Goal: Find specific page/section: Find specific page/section

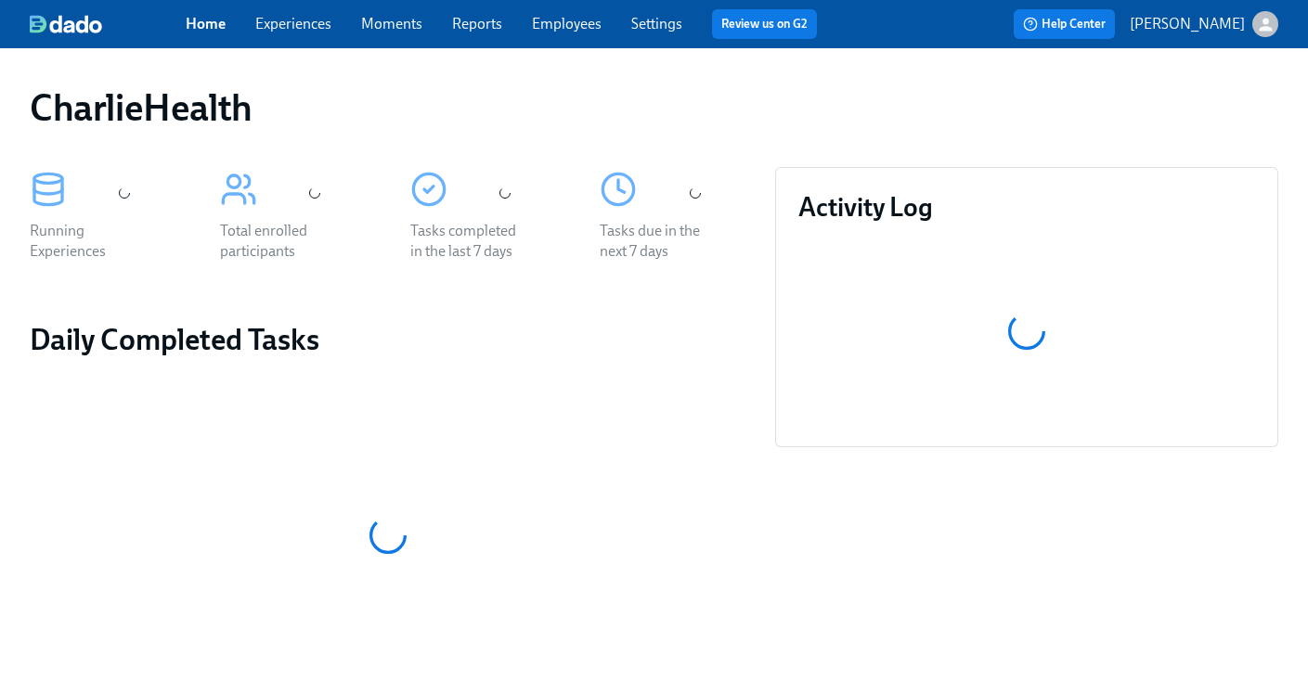
click at [592, 65] on div "CharlieHealth Running Experiences Total enrolled participants Tasks completed i…" at bounding box center [654, 616] width 1308 height 1136
click at [578, 39] on div "Home Experiences Moments Reports Employees Settings Review us on G2 Help Center…" at bounding box center [654, 24] width 1308 height 48
click at [561, 25] on link "Employees" at bounding box center [567, 24] width 70 height 18
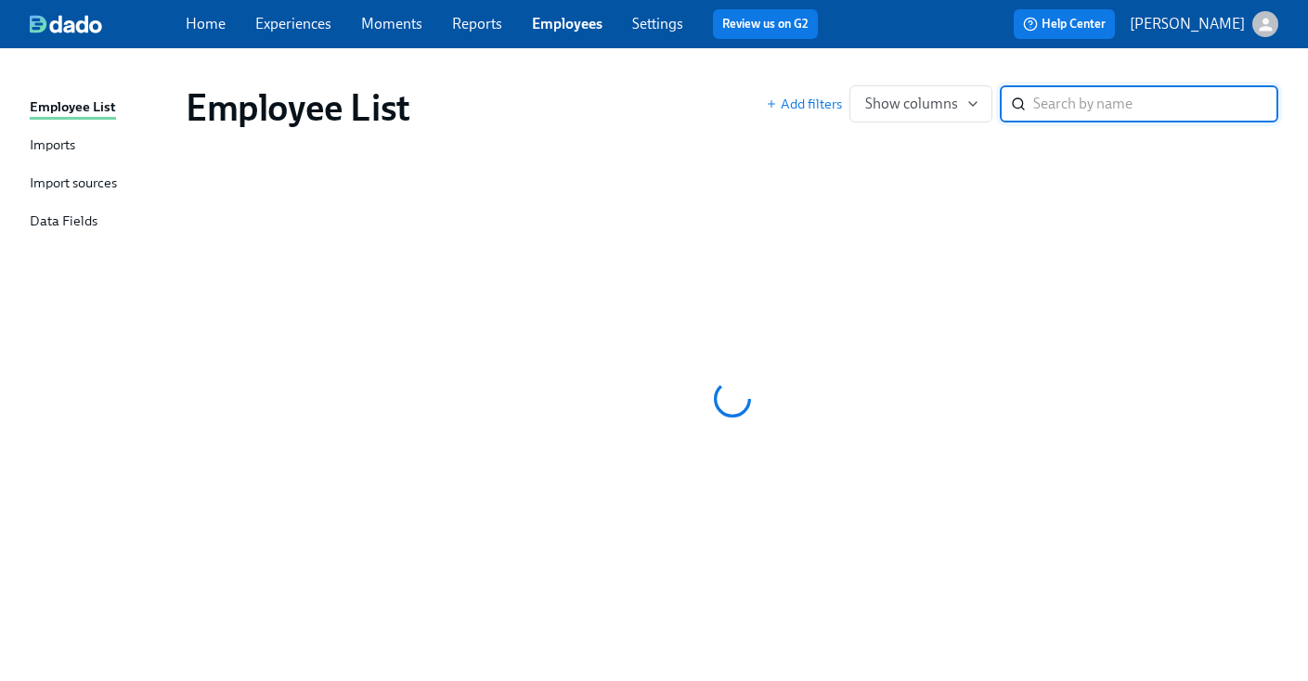
click at [680, 98] on div "Employee List" at bounding box center [476, 107] width 580 height 45
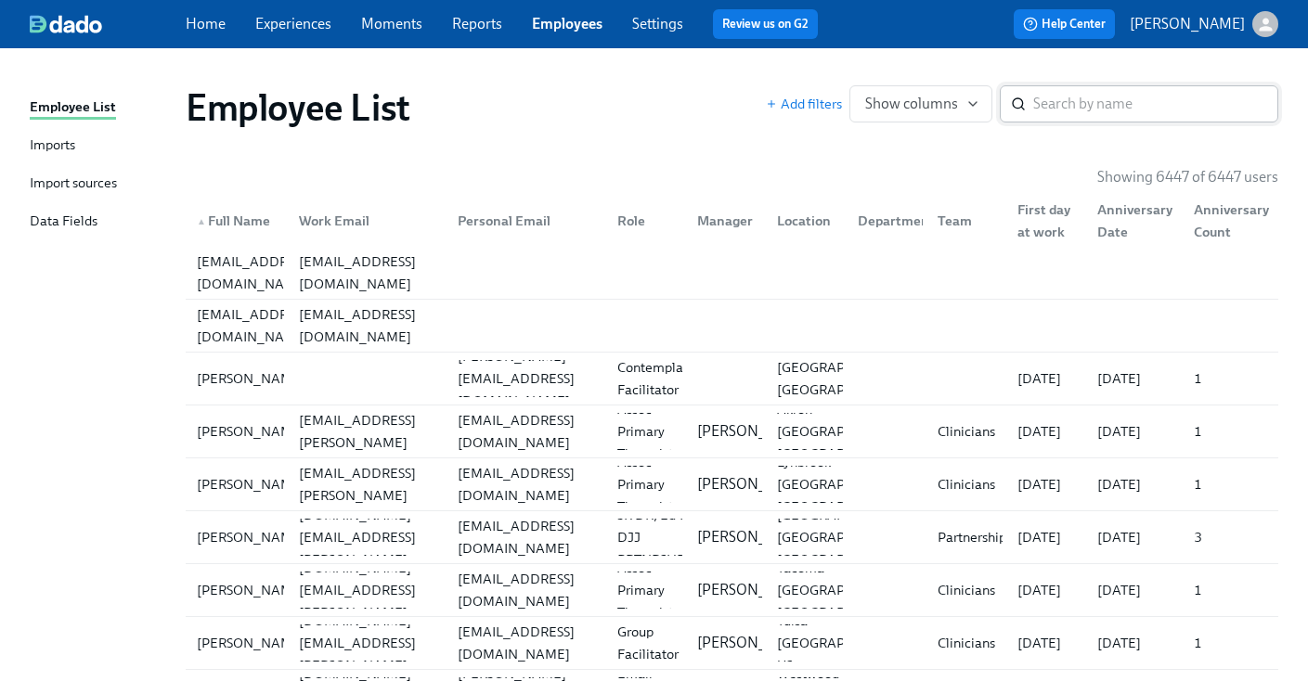
click at [1101, 100] on input "search" at bounding box center [1155, 103] width 245 height 37
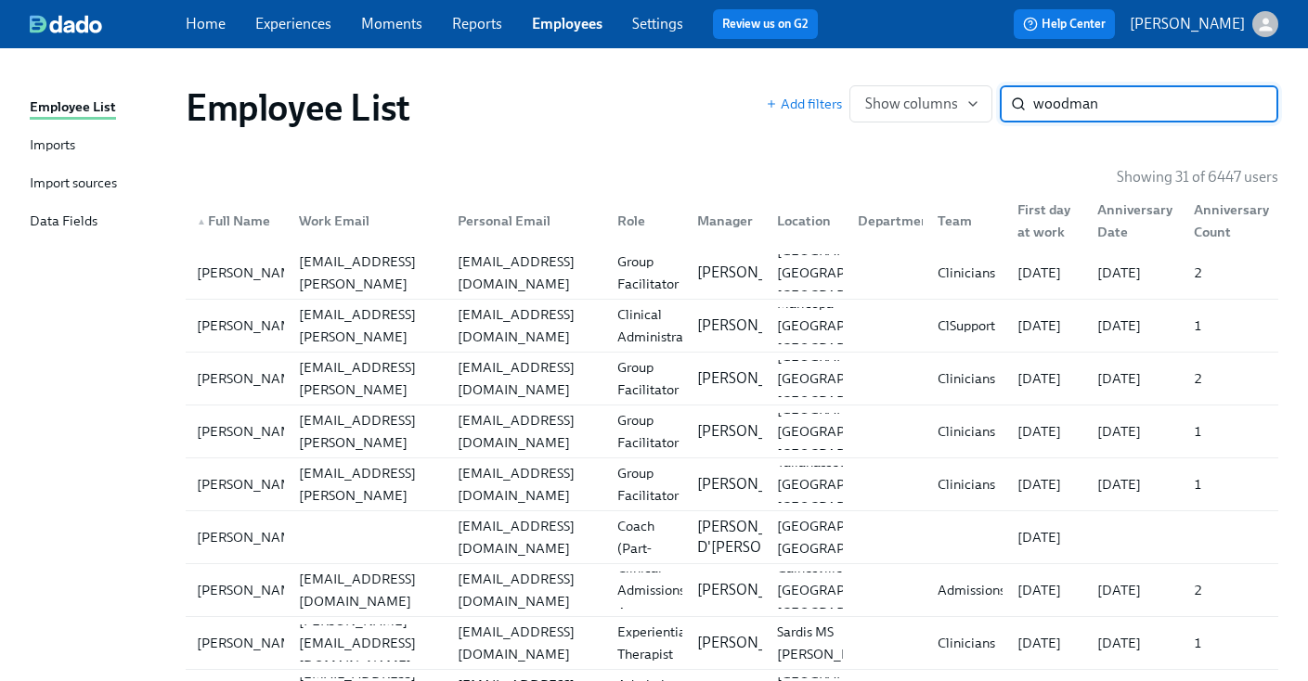
type input "woodman"
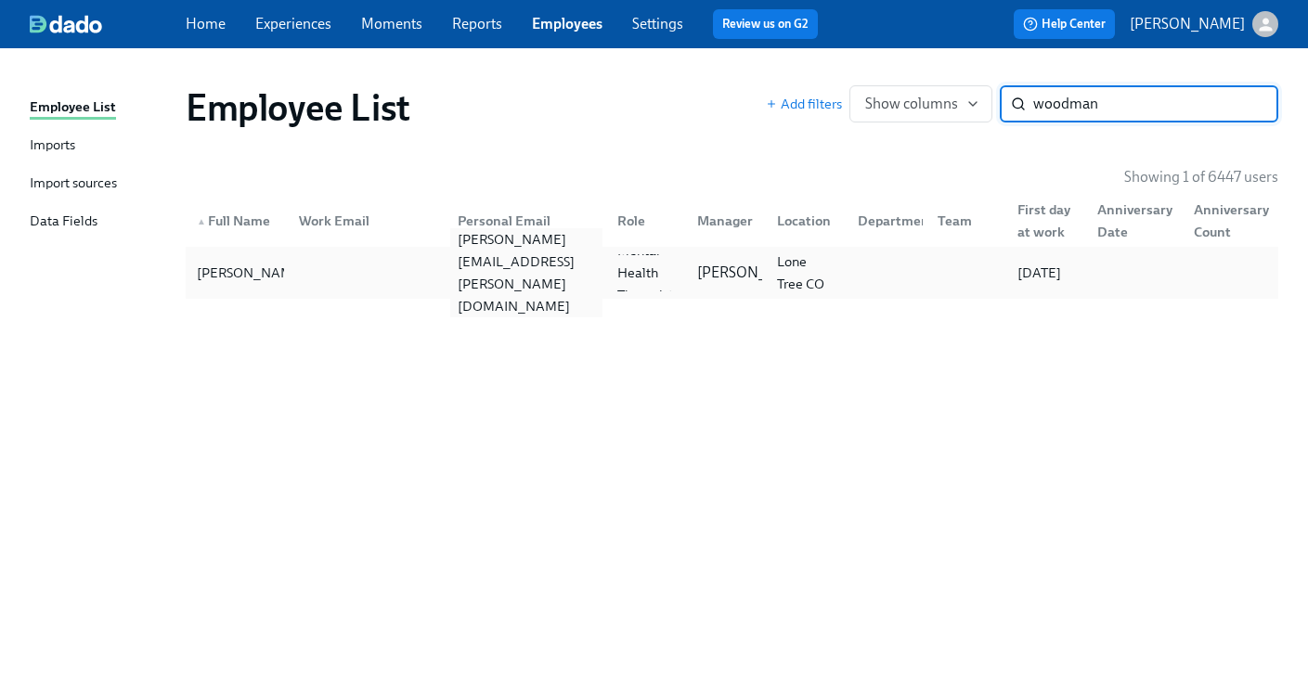
click at [468, 272] on div "[PERSON_NAME][EMAIL_ADDRESS][PERSON_NAME][DOMAIN_NAME]" at bounding box center [525, 272] width 151 height 89
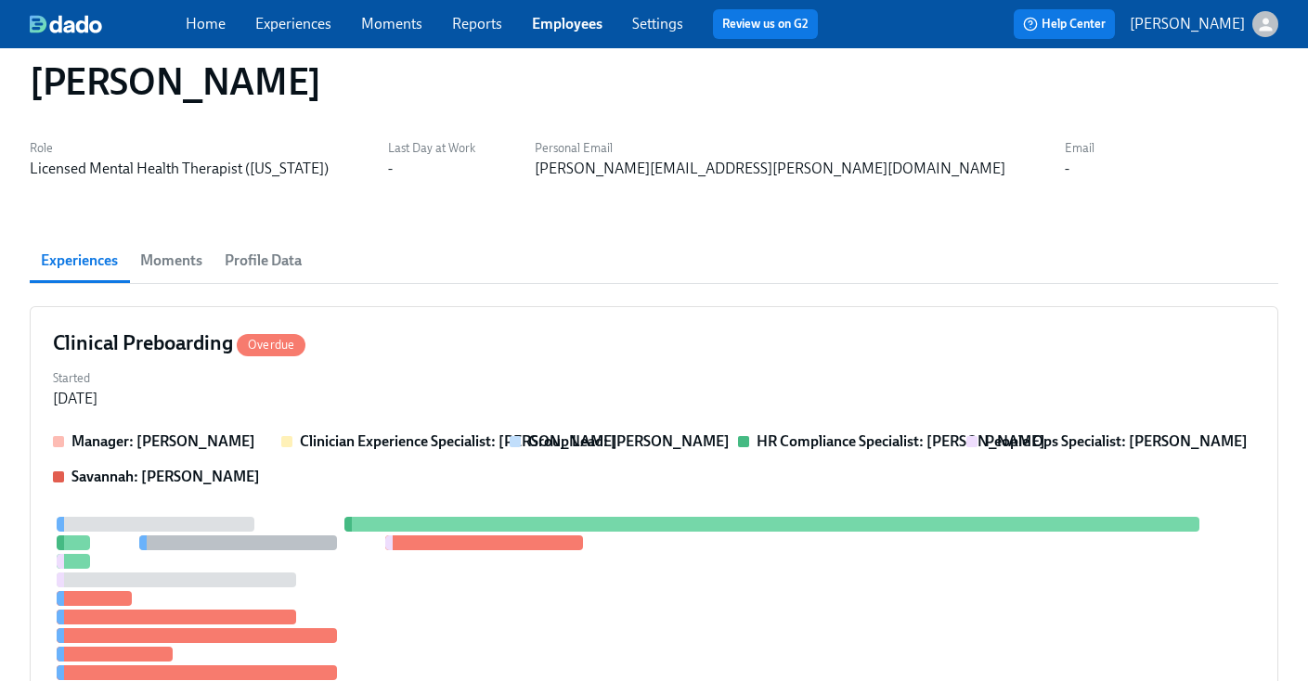
scroll to position [36, 0]
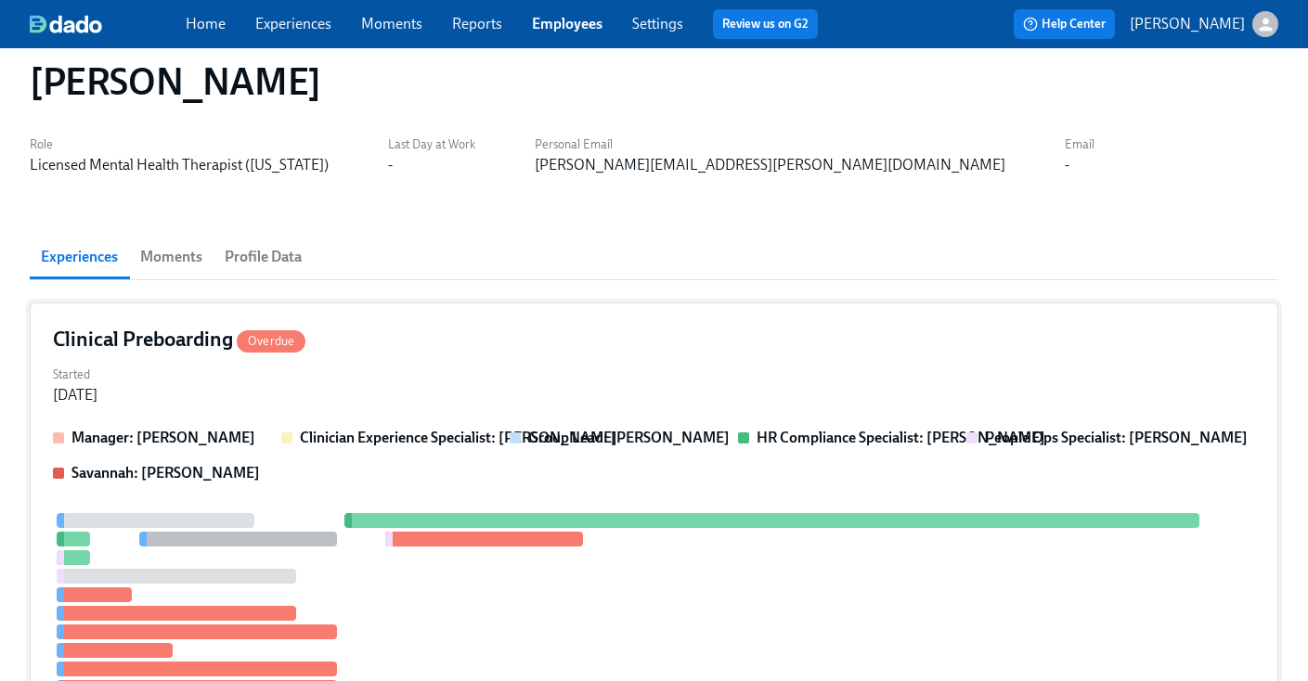
click at [660, 333] on div "Clinical Preboarding Overdue" at bounding box center [654, 340] width 1202 height 28
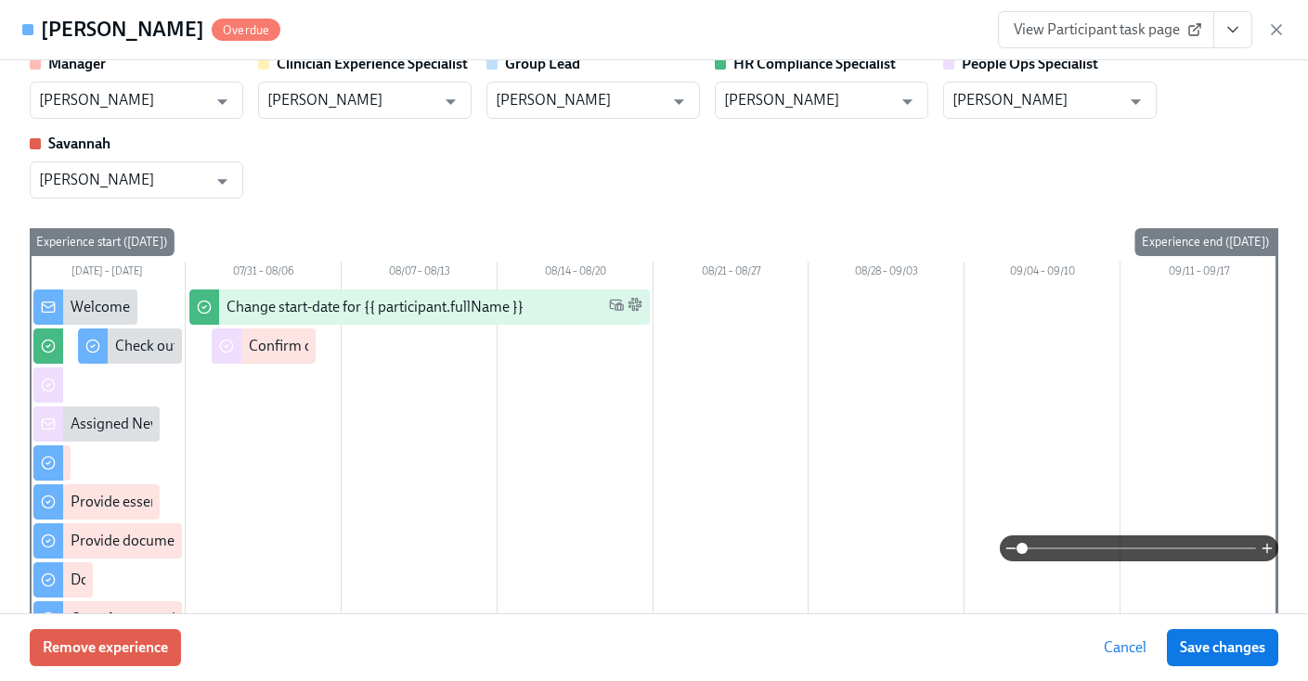
scroll to position [0, 0]
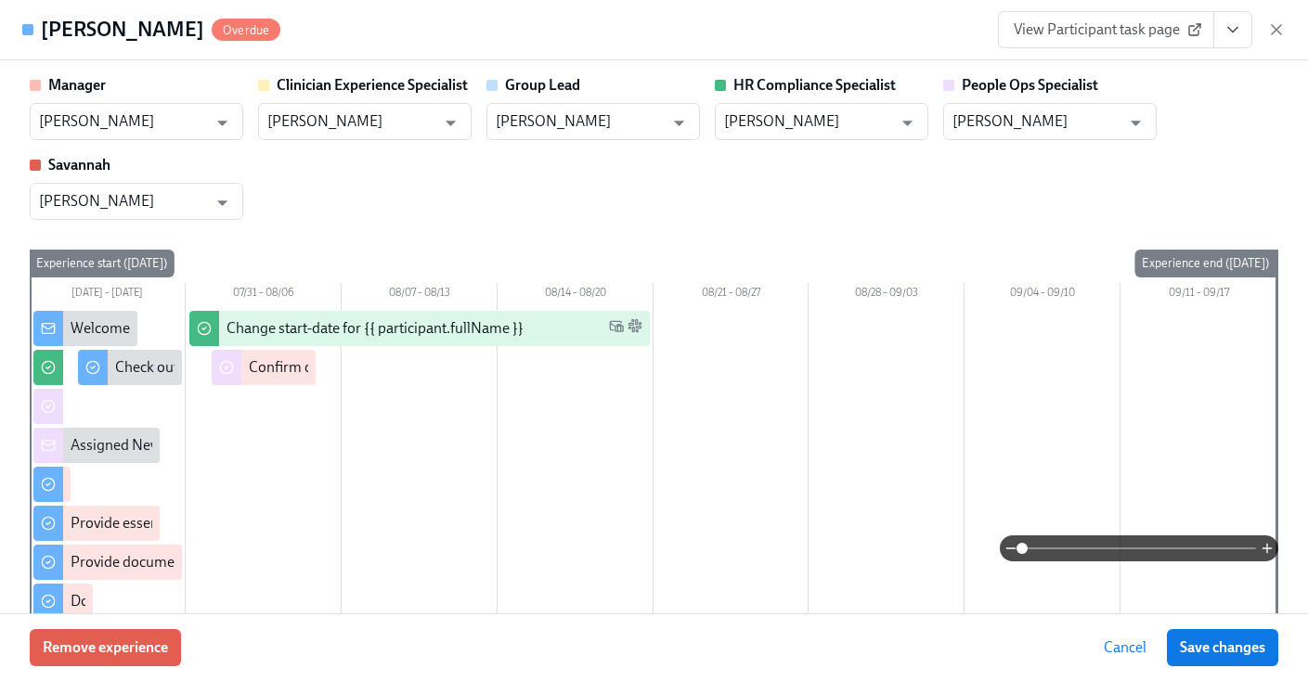
click at [1246, 39] on button "View task page" at bounding box center [1232, 29] width 39 height 37
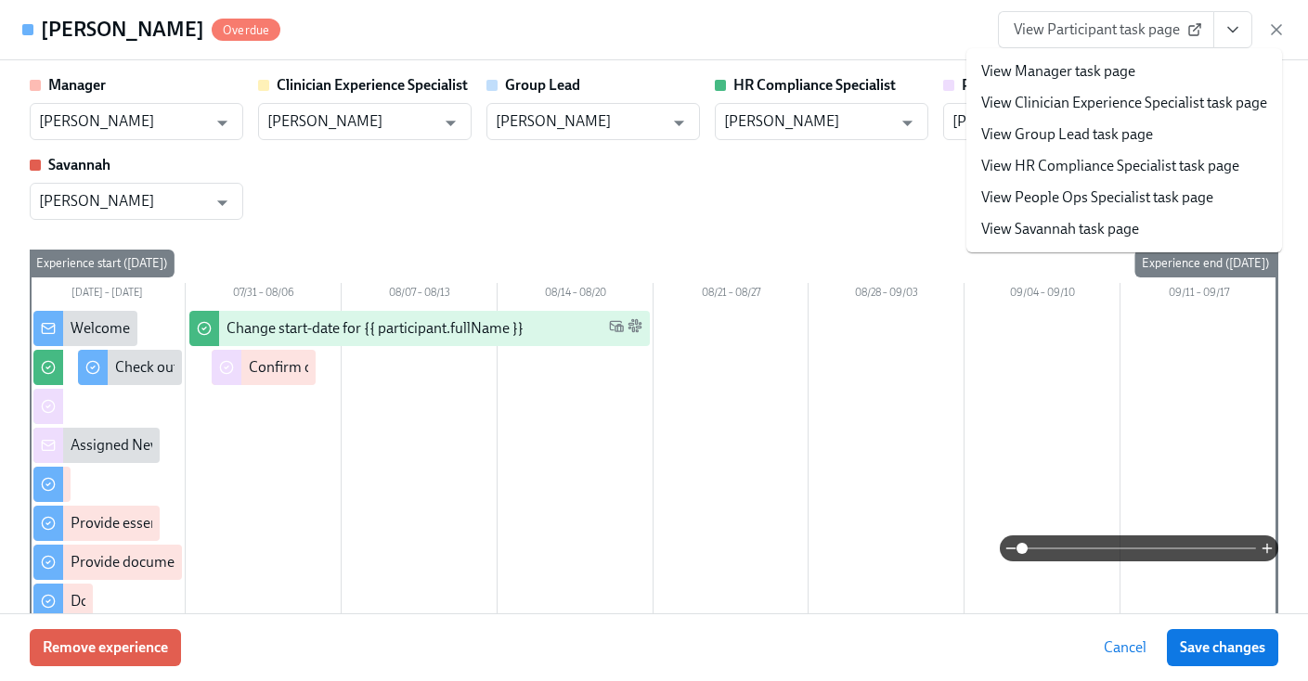
click at [1102, 170] on link "View HR Compliance Specialist task page" at bounding box center [1110, 166] width 258 height 20
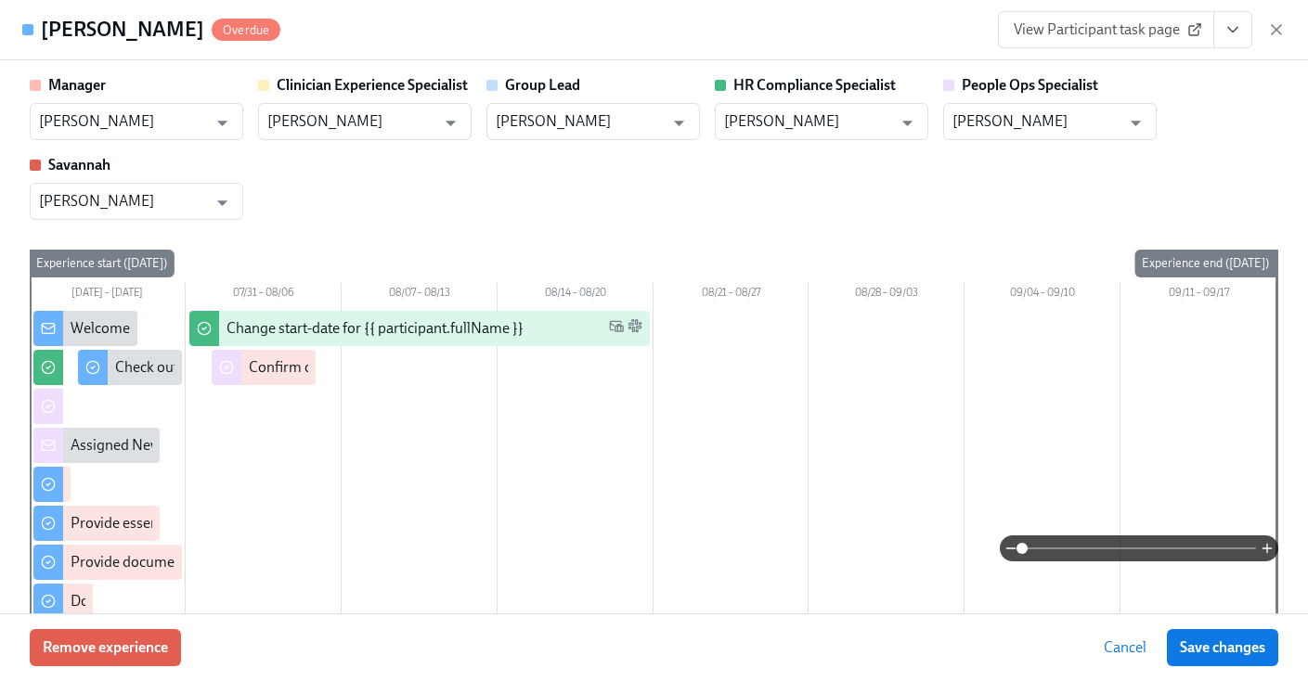
click at [696, 185] on div "Manager [PERSON_NAME] ​ Clinician Experience Specialist [PERSON_NAME] ​ Group L…" at bounding box center [654, 147] width 1248 height 145
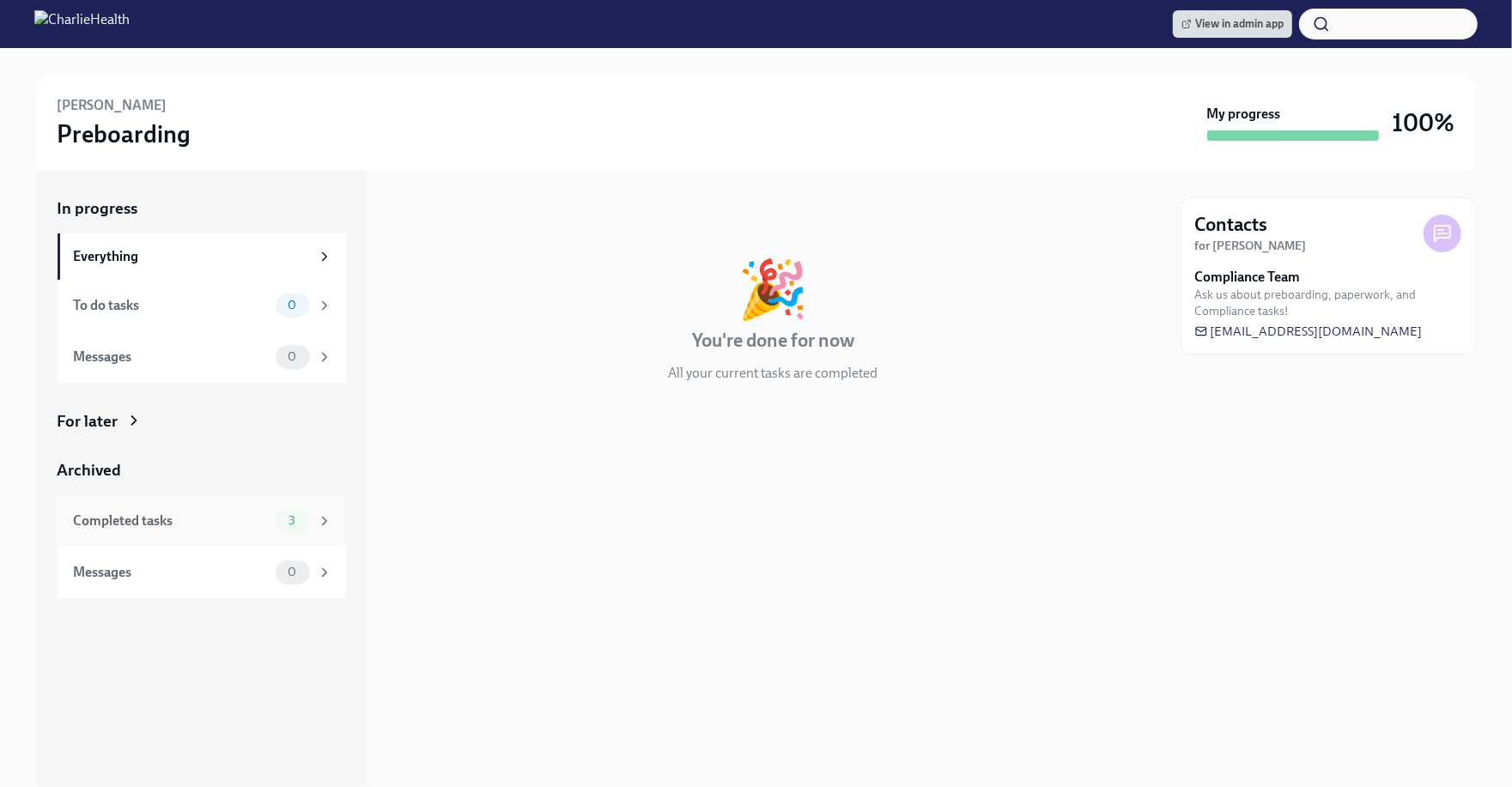
click at [212, 539] on div "Completed tasks 3" at bounding box center [202, 521] width 289 height 52
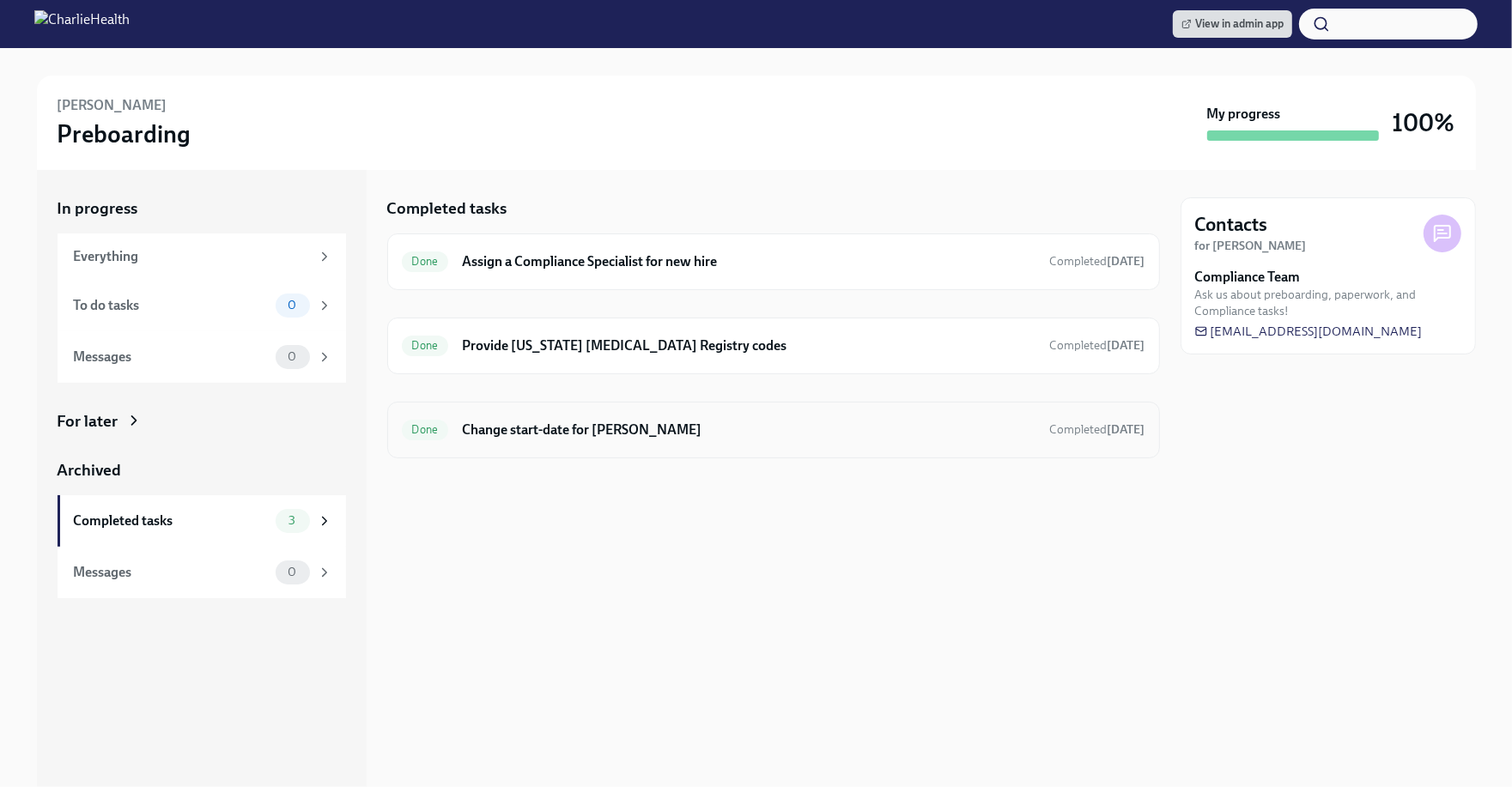
click at [691, 416] on div "Done Change start-date for Nicole Woodman-Spisak Completed Aug 20th" at bounding box center [774, 430] width 744 height 28
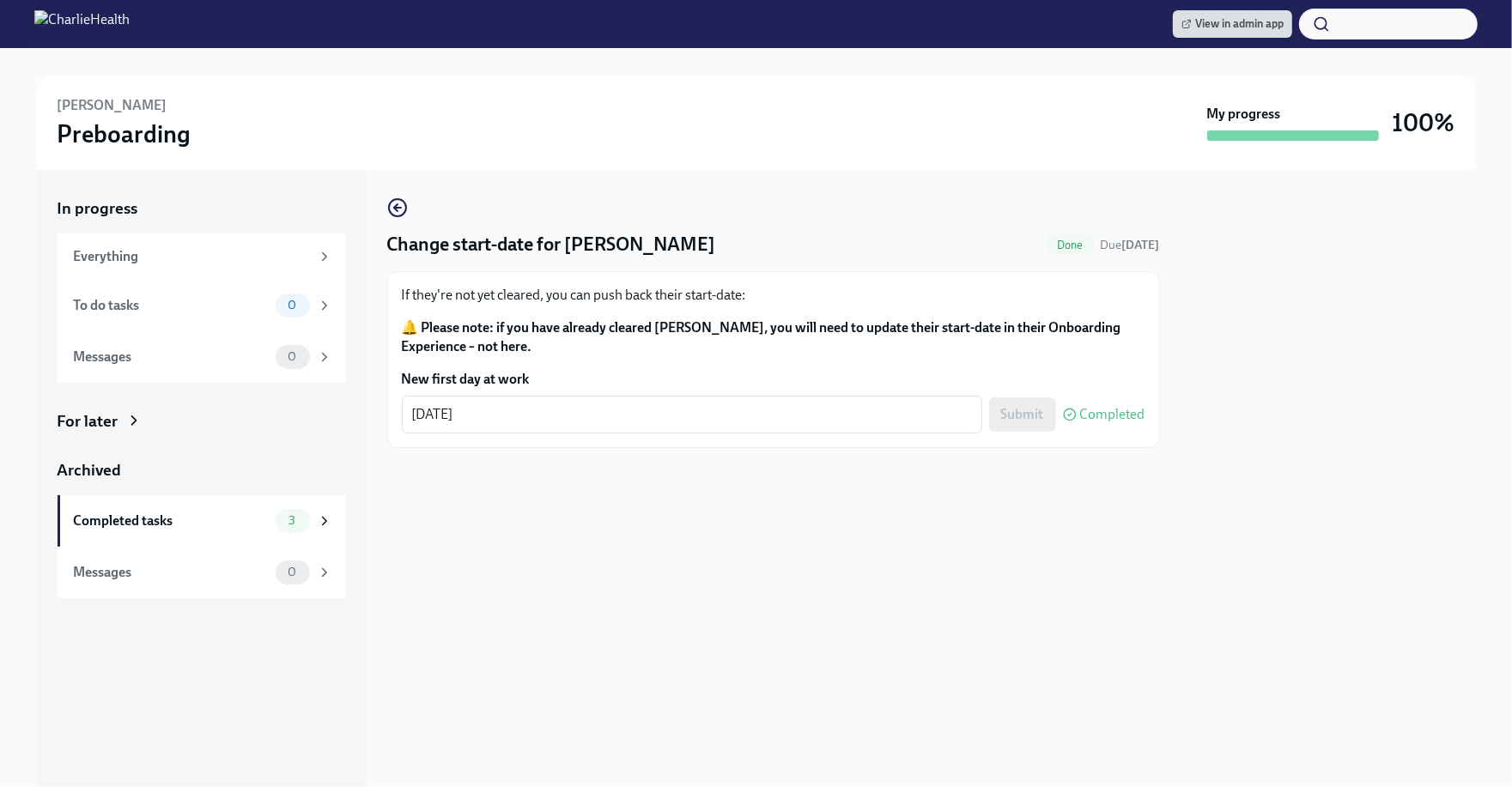
click at [753, 520] on div "Change start-date for Nicole Woodman-Spisak Done Due Aug 21st If they're not ye…" at bounding box center [774, 478] width 773 height 617
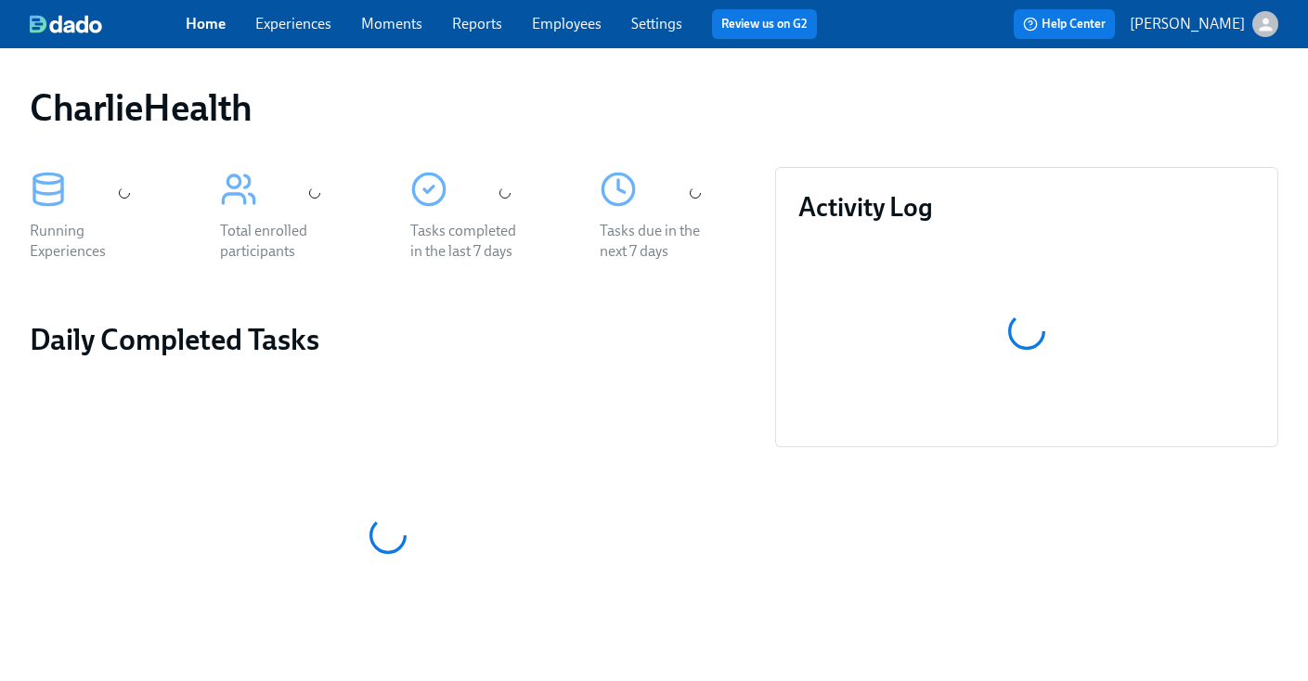
click at [651, 94] on div "CharlieHealth" at bounding box center [654, 107] width 1248 height 45
click at [580, 44] on div "Home Experiences Moments Reports Employees Settings Review us on G2 Help Center…" at bounding box center [654, 24] width 1308 height 48
click at [574, 29] on link "Employees" at bounding box center [567, 24] width 70 height 18
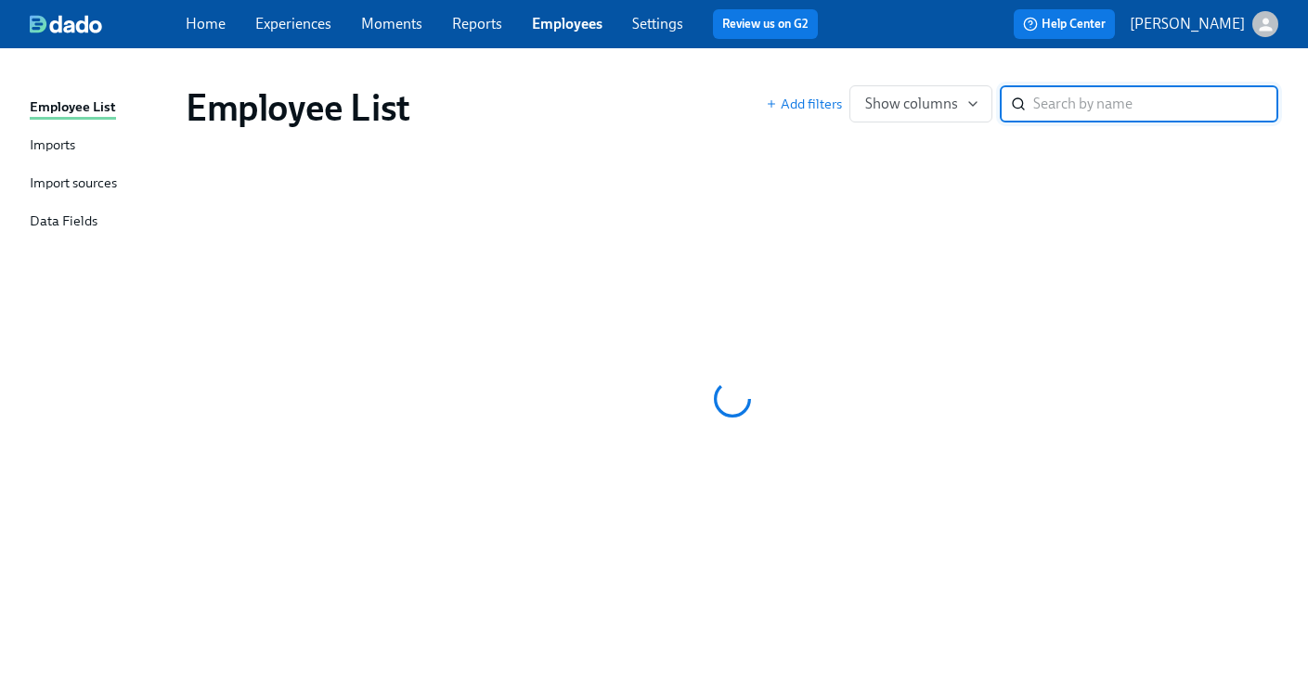
click at [1067, 63] on div "Employee List Imports Import sources Data Fields Employee List Add filters Show…" at bounding box center [654, 364] width 1308 height 633
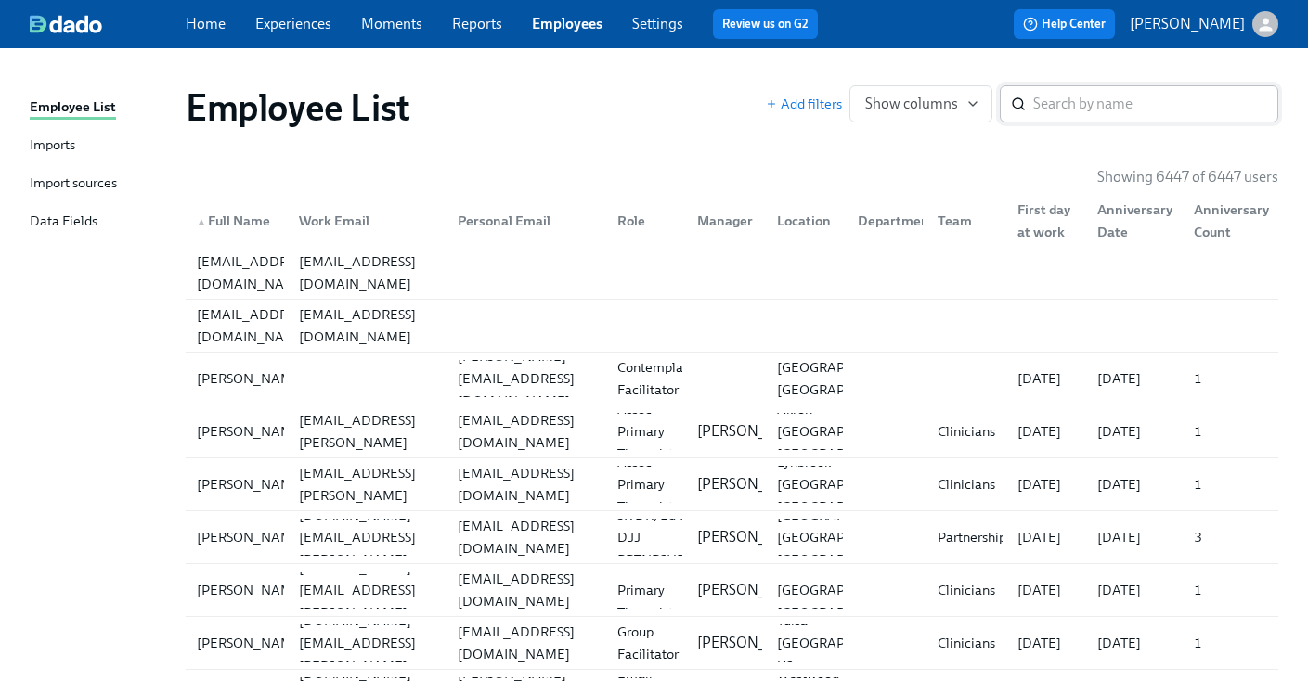
click at [1083, 107] on input "search" at bounding box center [1155, 103] width 245 height 37
type input "woodman"
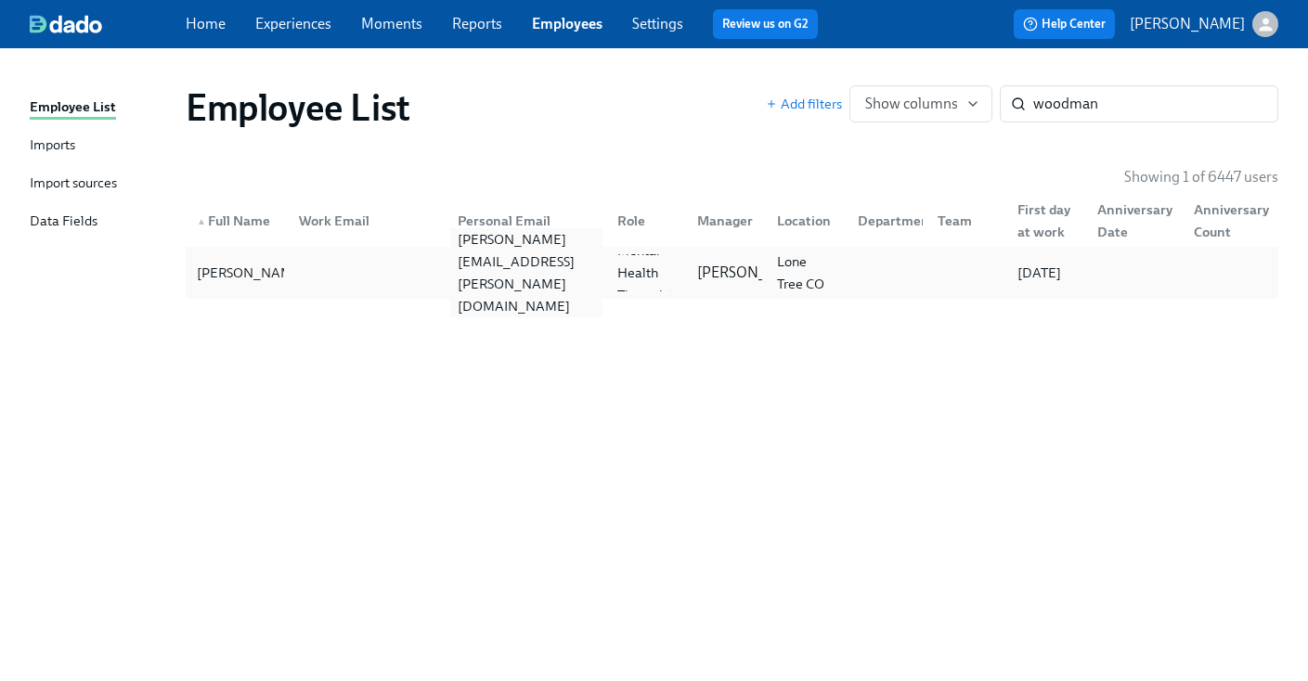
click at [503, 256] on div "nicole.spisak@hotmail.com" at bounding box center [522, 272] width 159 height 37
